Goal: Task Accomplishment & Management: Complete application form

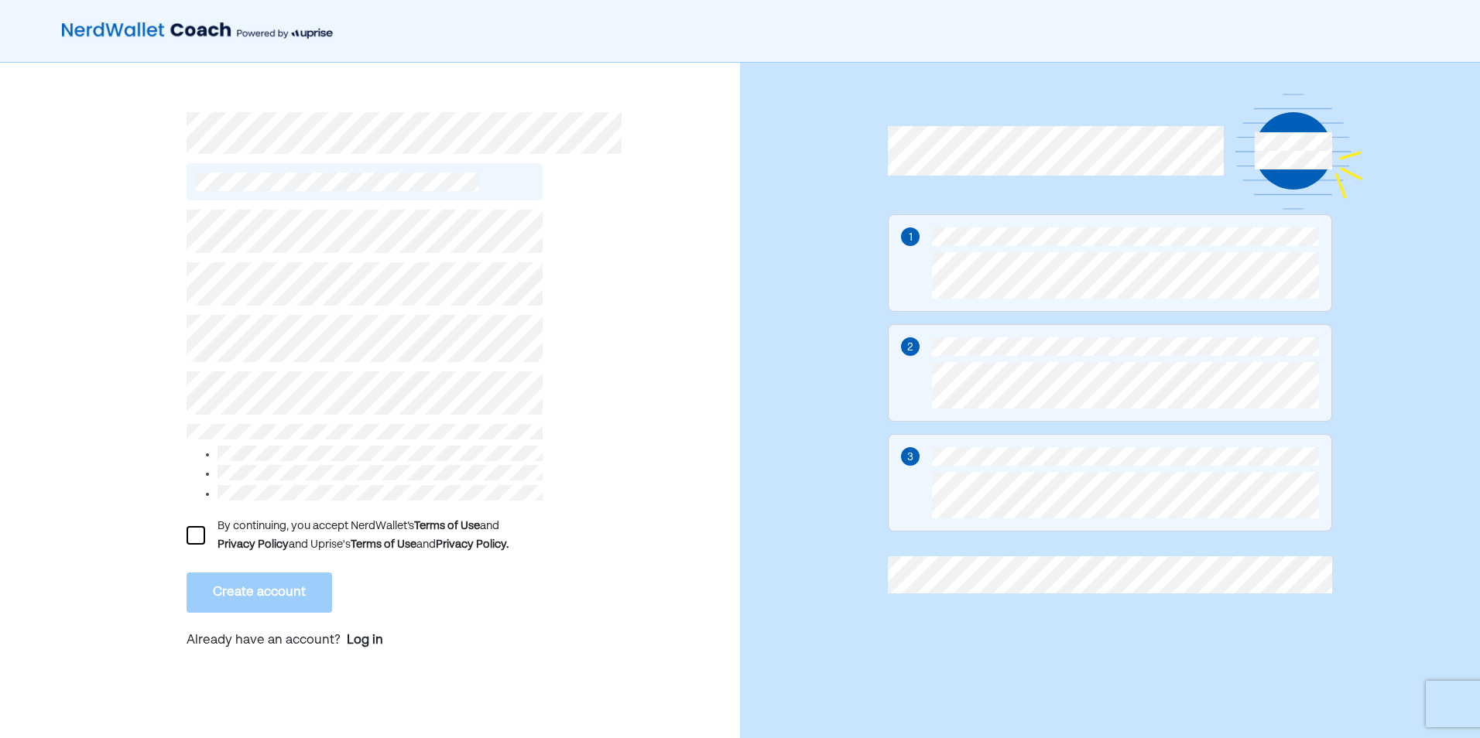
click at [211, 532] on div "By continuing, you accept NerdWallet’s Terms of Use and Privacy Policy and Upri…" at bounding box center [365, 535] width 356 height 37
click at [203, 527] on div at bounding box center [196, 535] width 19 height 19
click at [212, 584] on button "Create account" at bounding box center [260, 593] width 146 height 40
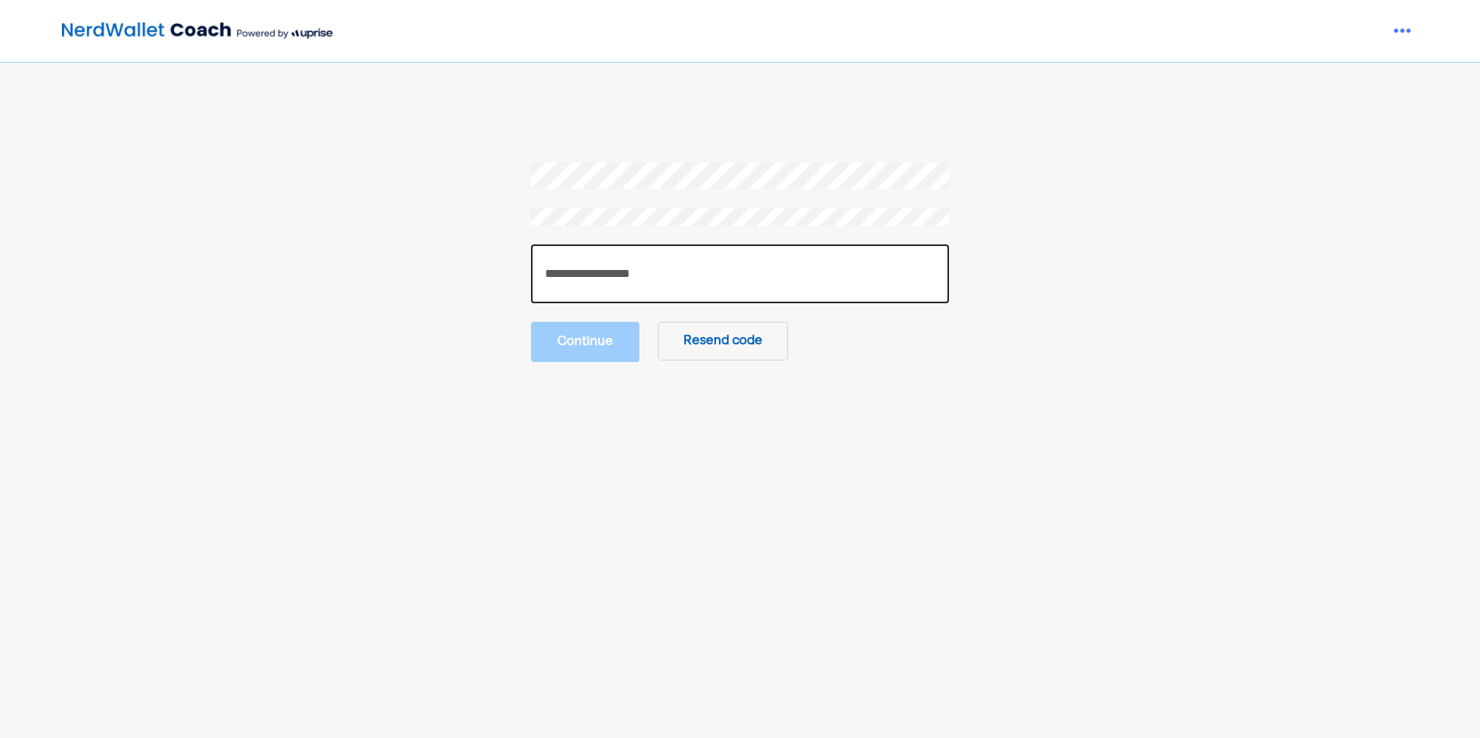
click at [625, 293] on input "number" at bounding box center [740, 274] width 418 height 59
type input "******"
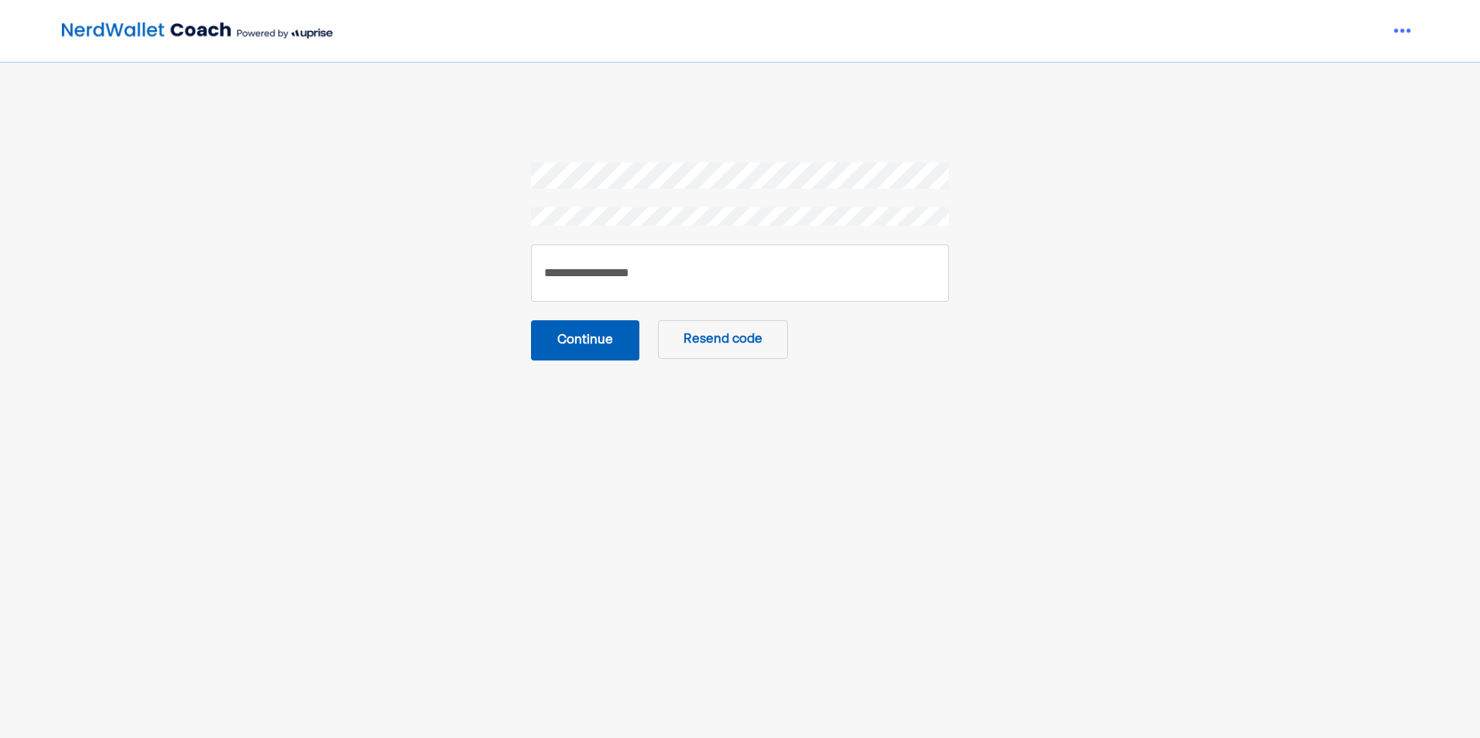
click at [550, 342] on button "Continue" at bounding box center [585, 340] width 108 height 40
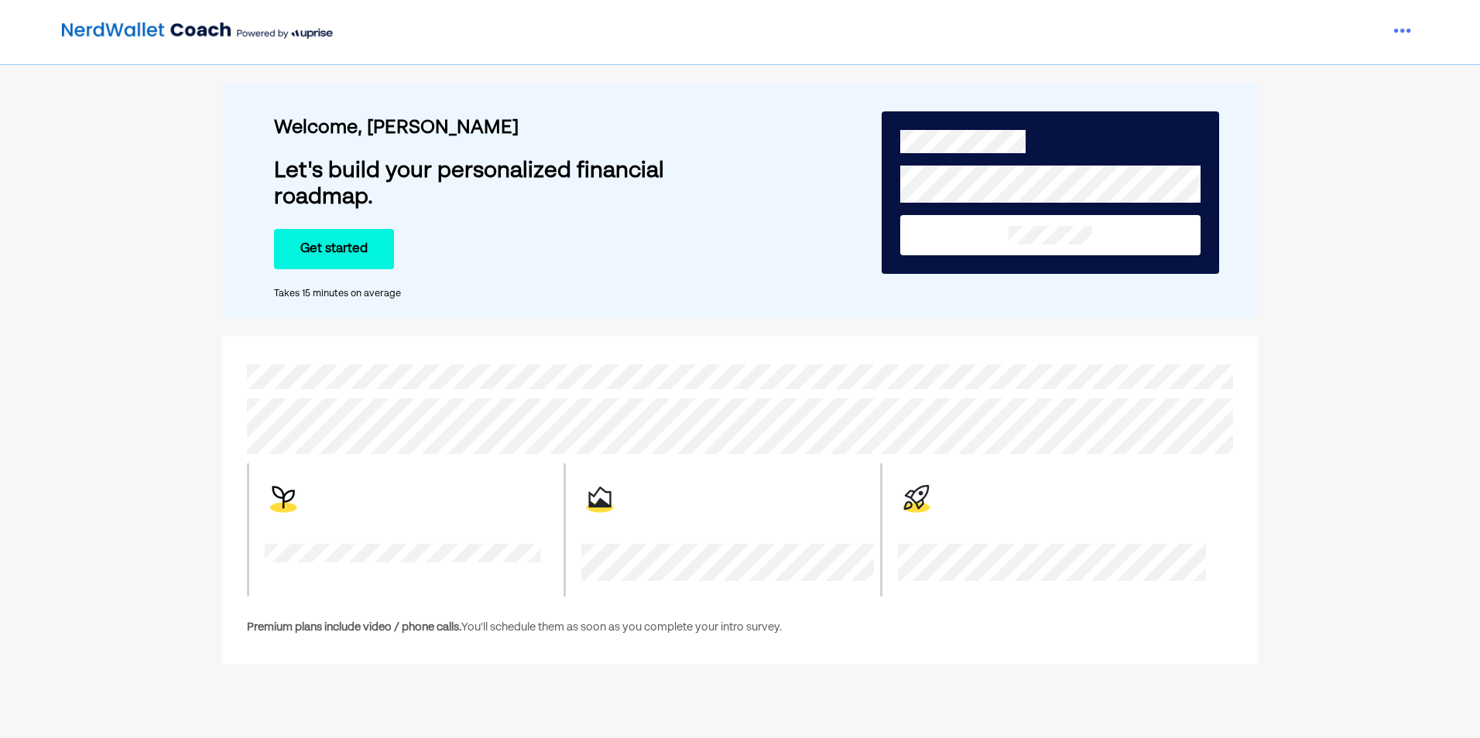
click at [343, 247] on button "Get started" at bounding box center [334, 249] width 120 height 40
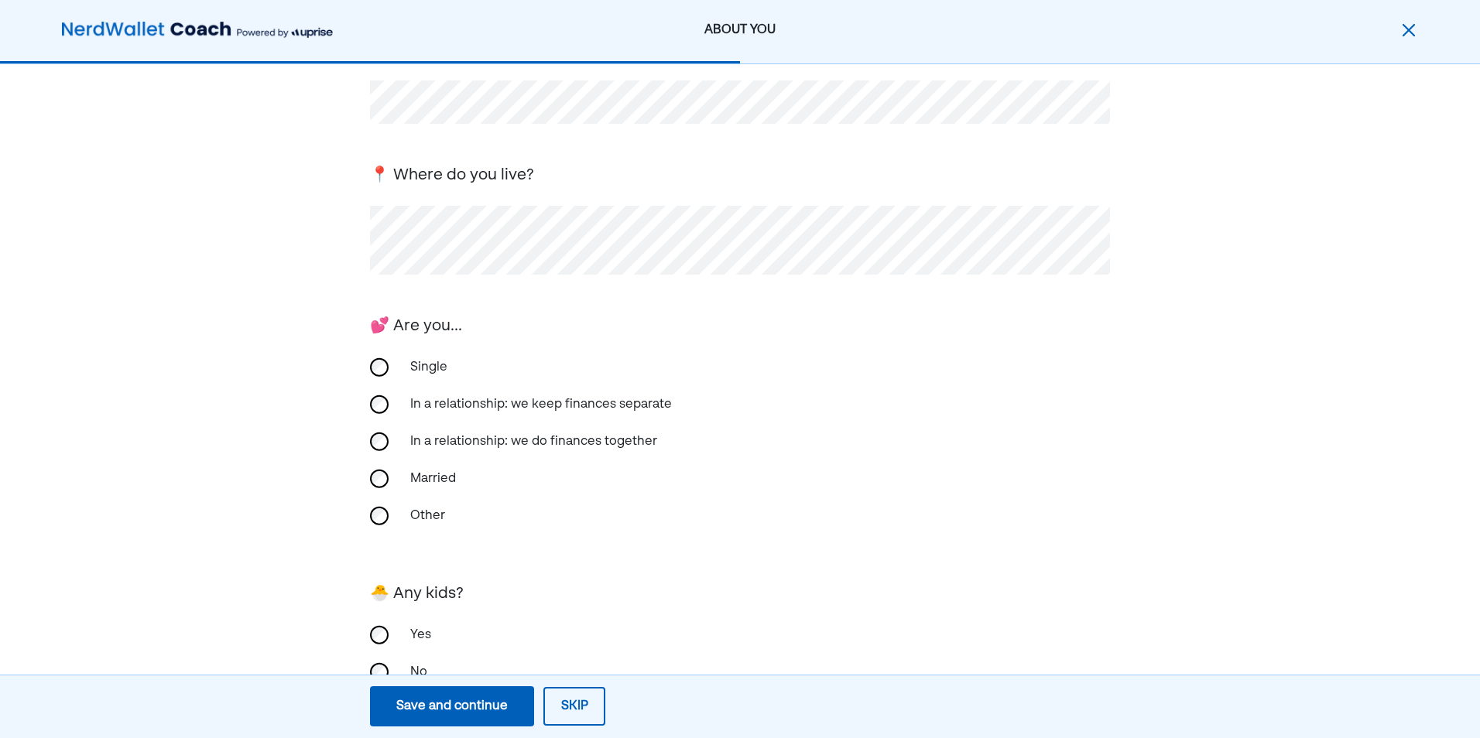
scroll to position [208, 0]
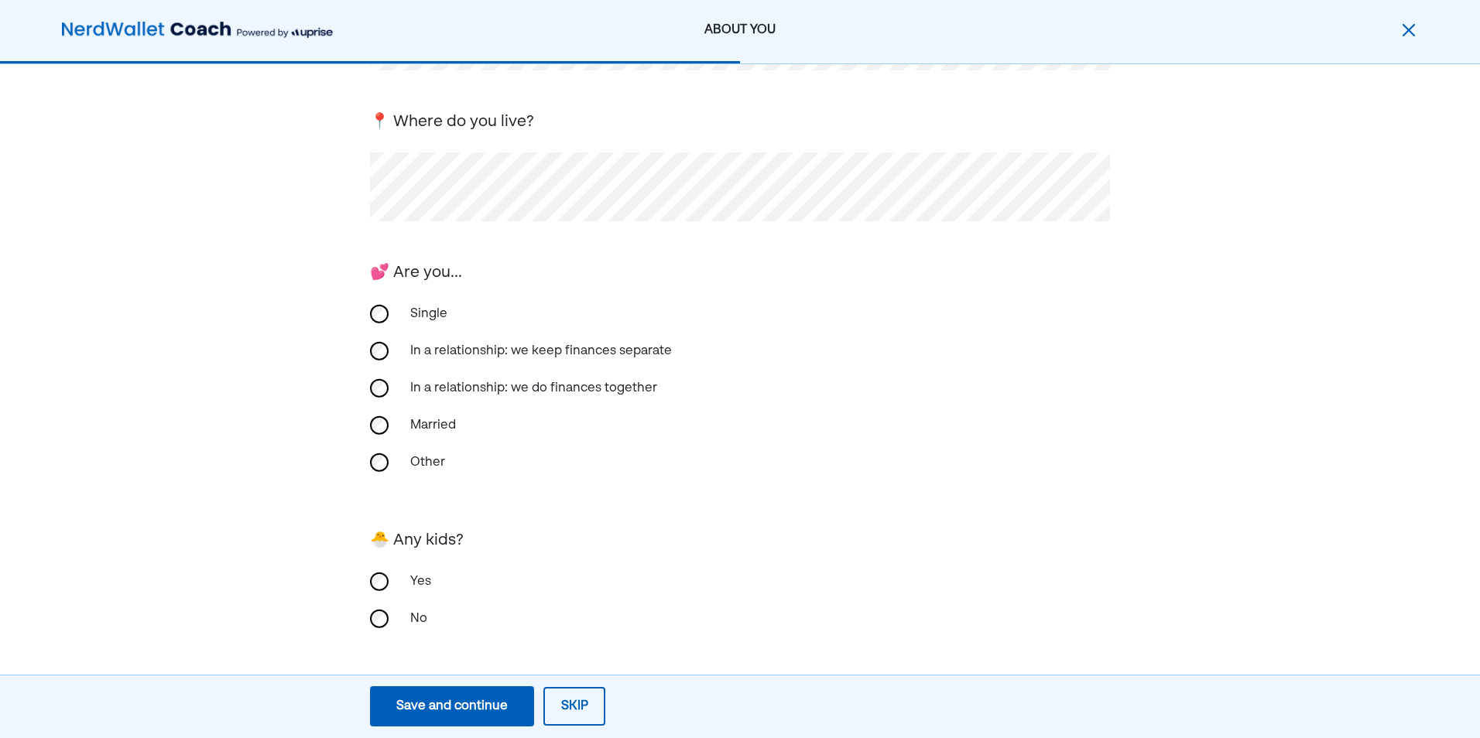
click at [428, 696] on button "Save and continue Save Save and continue" at bounding box center [452, 707] width 164 height 40
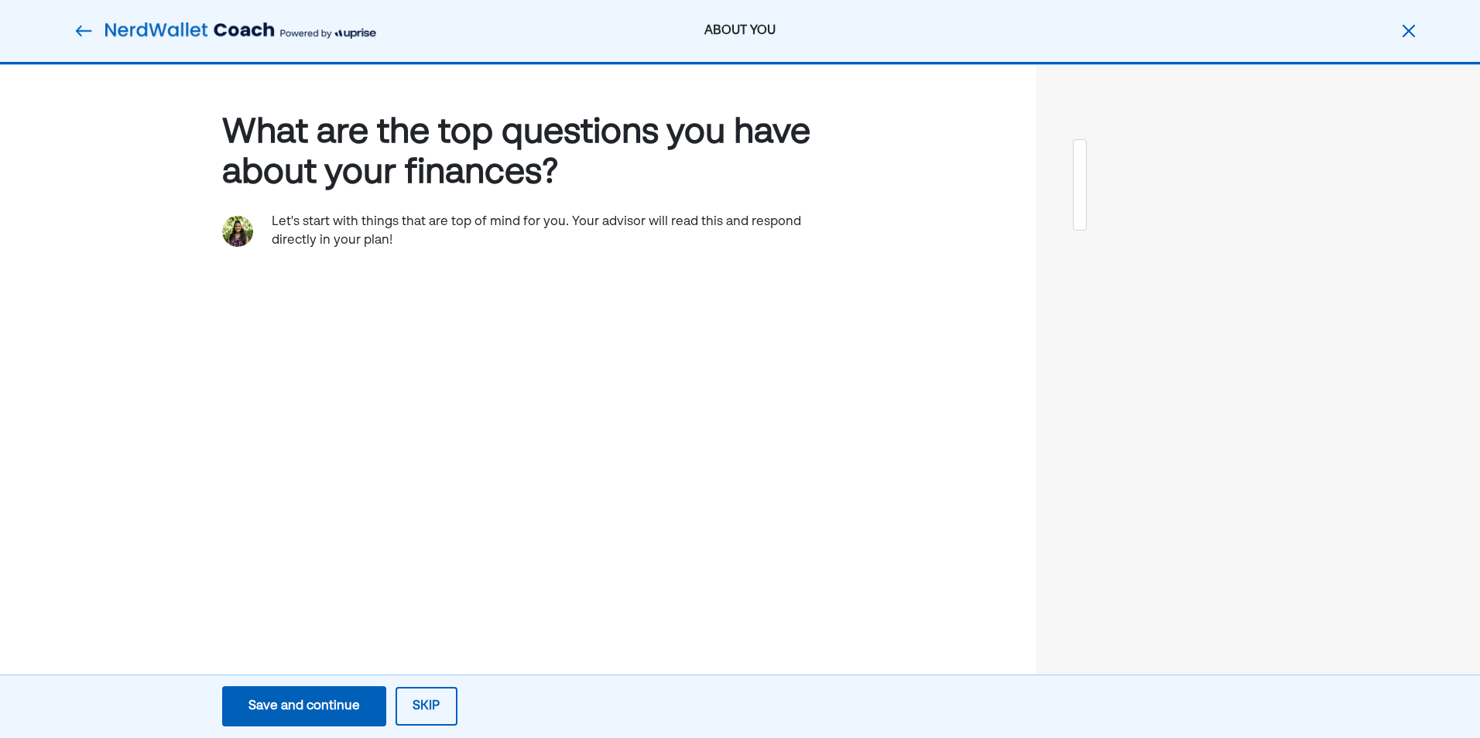
scroll to position [0, 0]
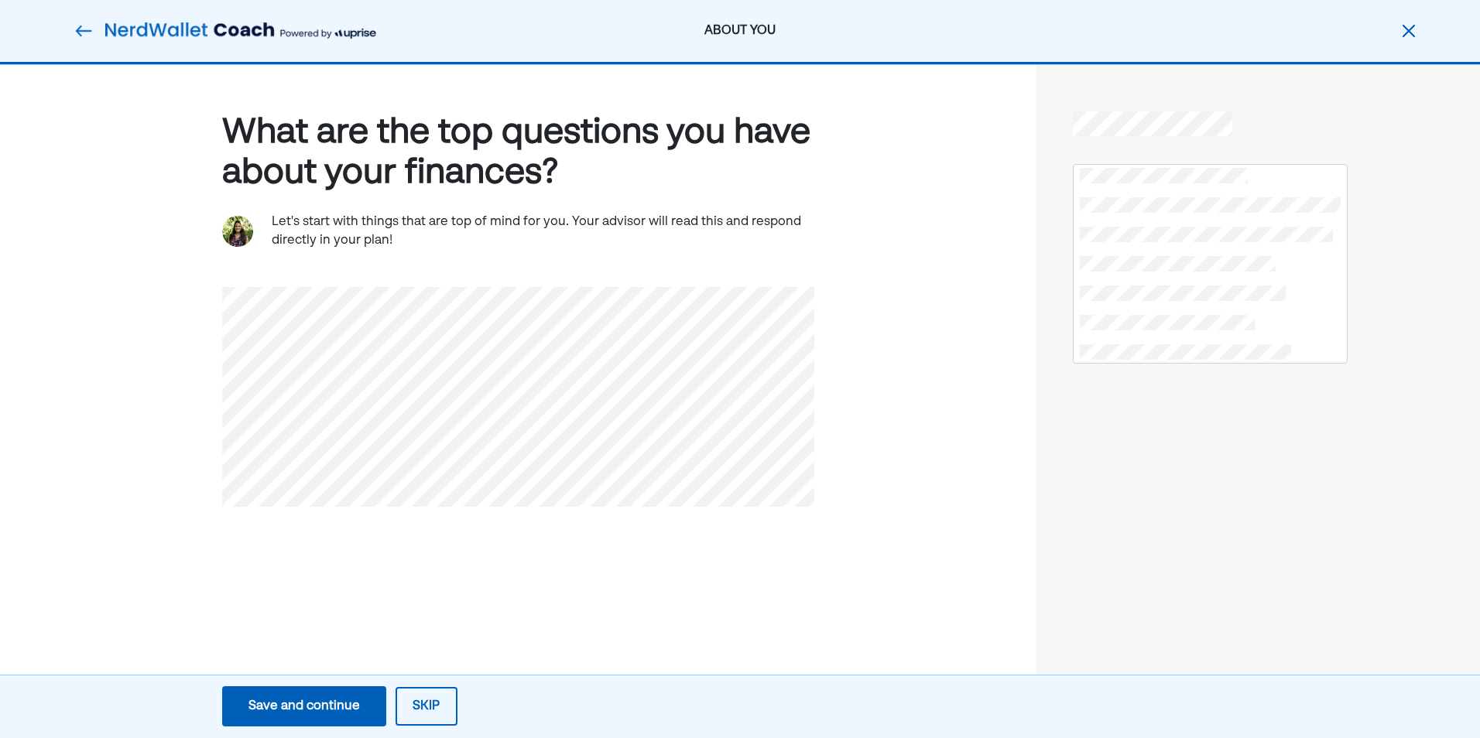
click at [218, 363] on div "What are the top questions you have about your finances? Let's start with thing…" at bounding box center [518, 399] width 1036 height 669
click at [302, 715] on div "Save and continue" at bounding box center [303, 706] width 111 height 19
